Goal: Information Seeking & Learning: Learn about a topic

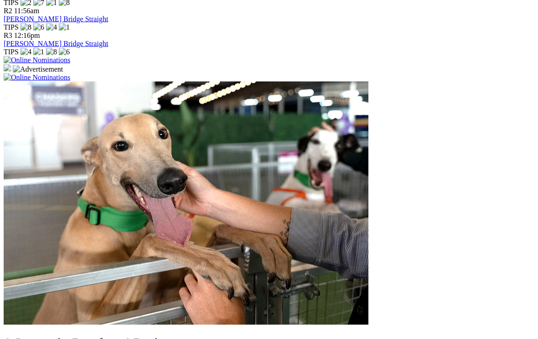
scroll to position [615, 0]
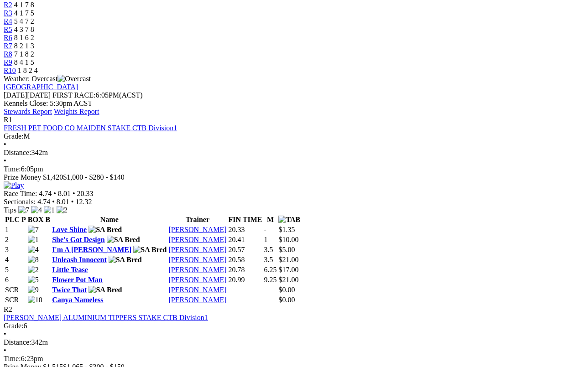
scroll to position [336, 0]
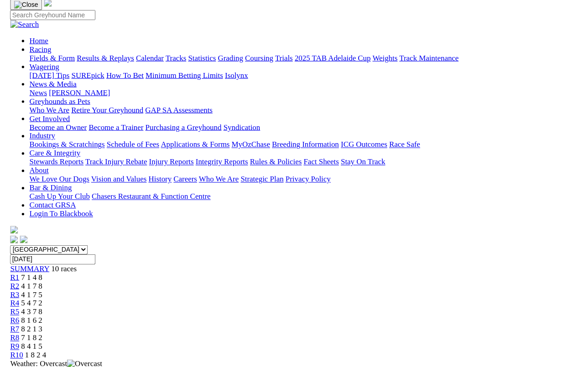
scroll to position [311, 0]
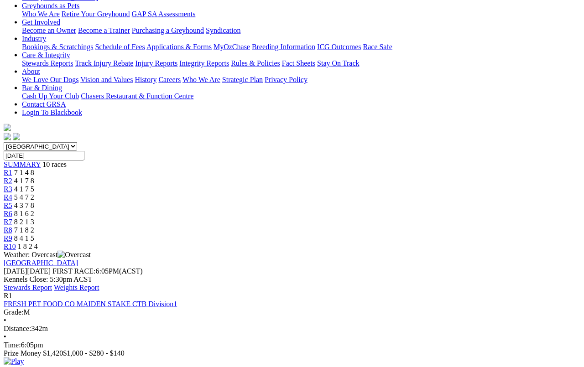
scroll to position [154, 0]
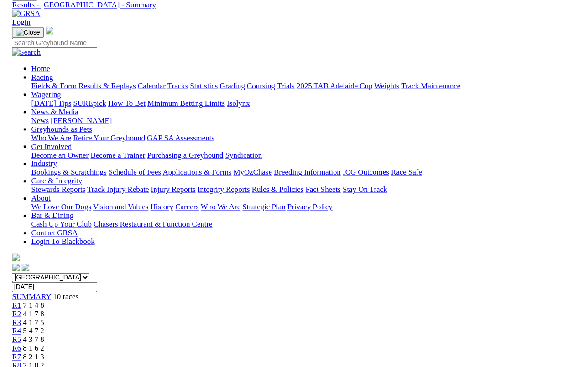
scroll to position [144, 0]
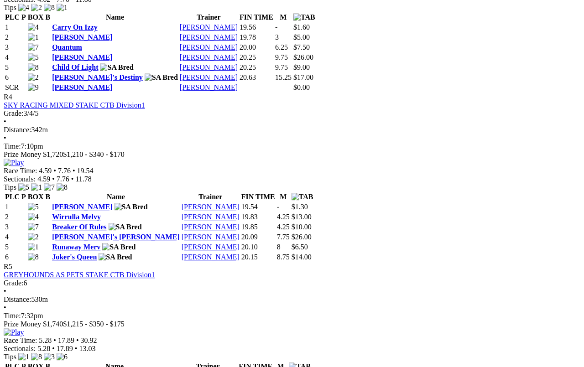
scroll to position [901, 0]
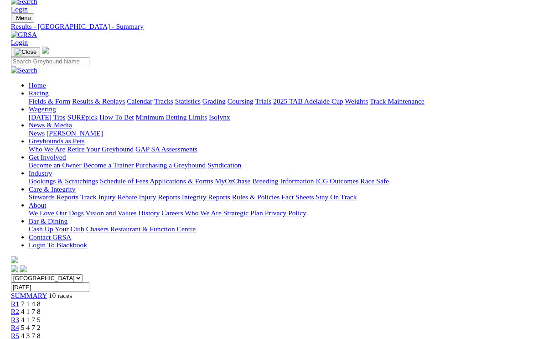
scroll to position [906, 0]
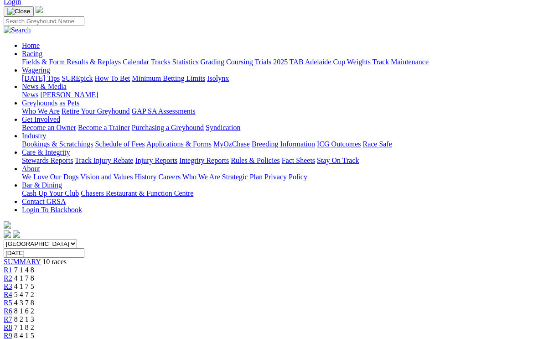
scroll to position [0, 0]
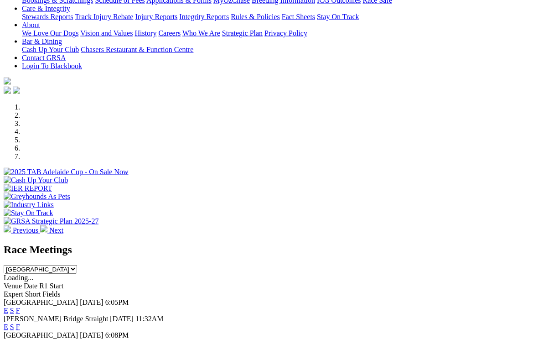
scroll to position [186, 0]
click at [20, 338] on link "F" at bounding box center [18, 343] width 4 height 8
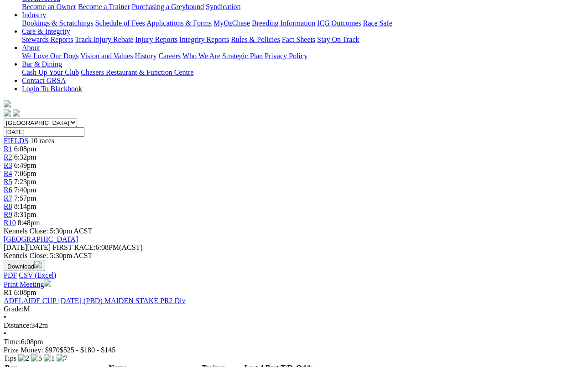
scroll to position [178, 0]
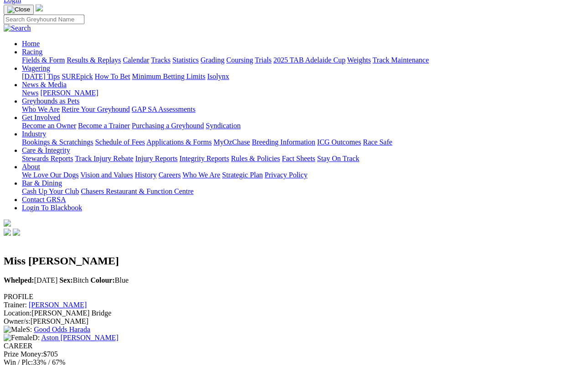
scroll to position [54, 0]
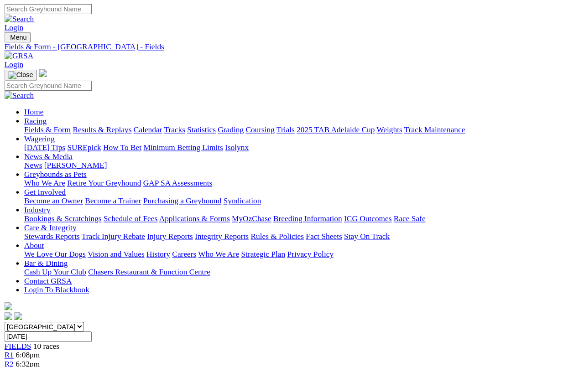
scroll to position [210, 0]
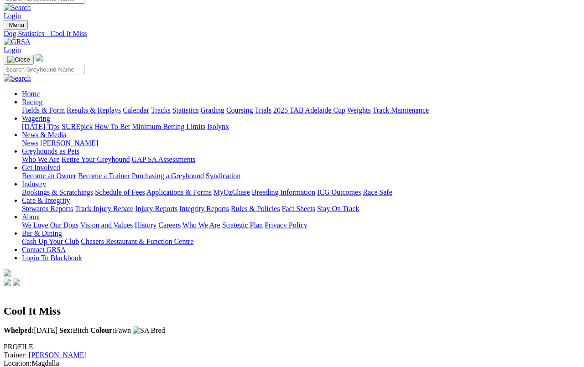
scroll to position [0, 2]
